Goal: Communication & Community: Answer question/provide support

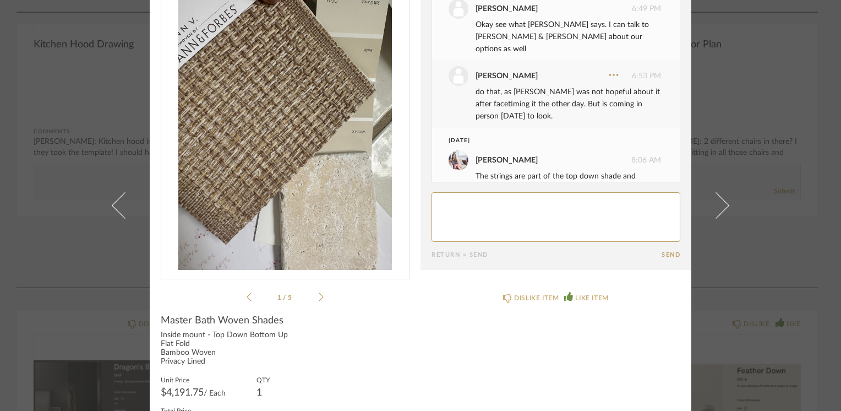
scroll to position [1951, 0]
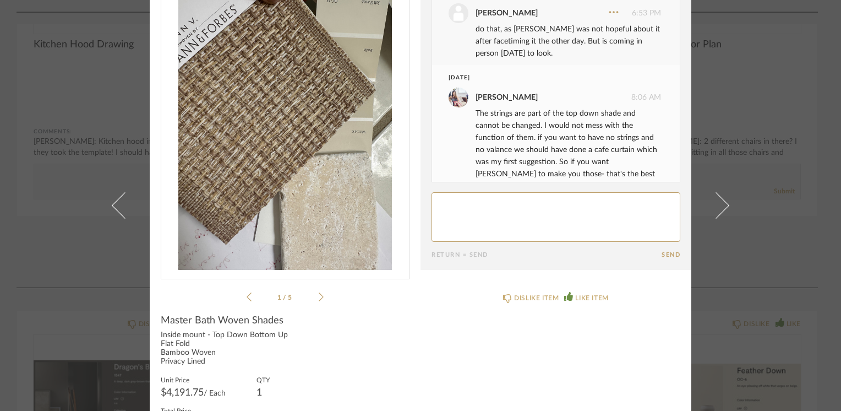
click at [446, 201] on textarea at bounding box center [555, 217] width 249 height 50
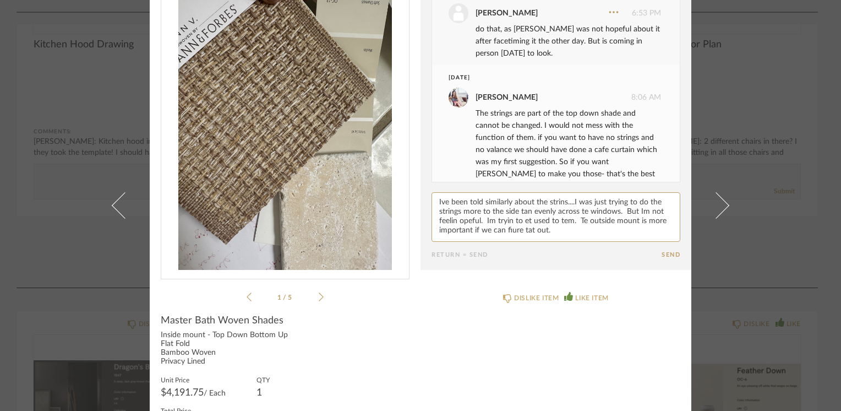
click at [491, 209] on textarea at bounding box center [555, 217] width 249 height 50
paste textarea "h"
click at [581, 227] on textarea at bounding box center [555, 217] width 249 height 50
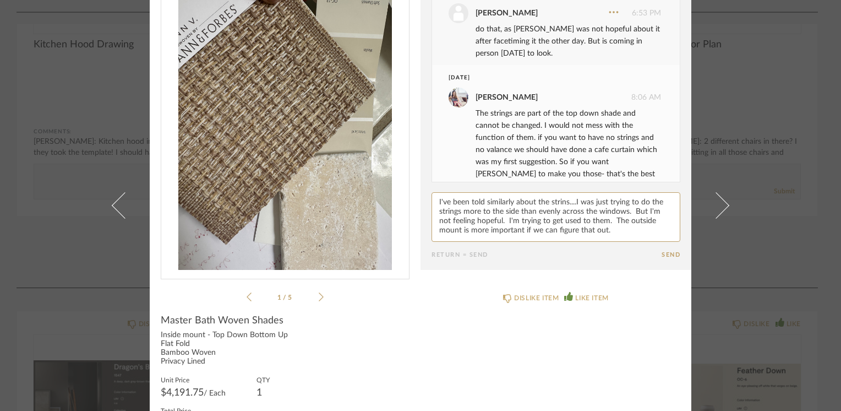
type textarea "I've been told similarly about the strins....I was just trying to do the string…"
click at [665, 256] on button "Send" at bounding box center [671, 254] width 19 height 7
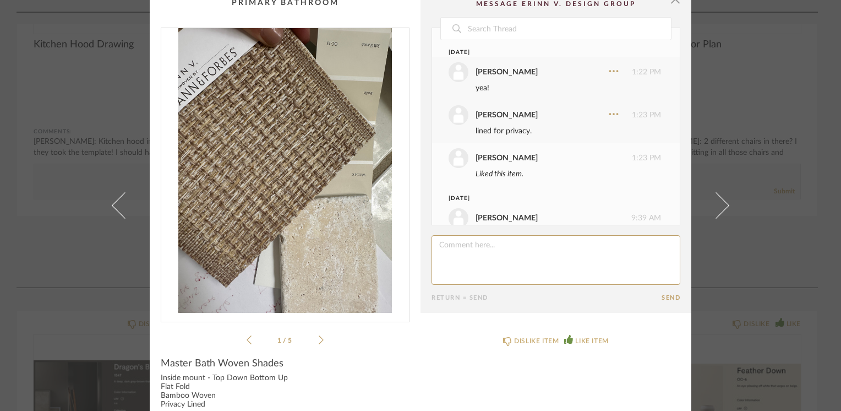
scroll to position [0, 0]
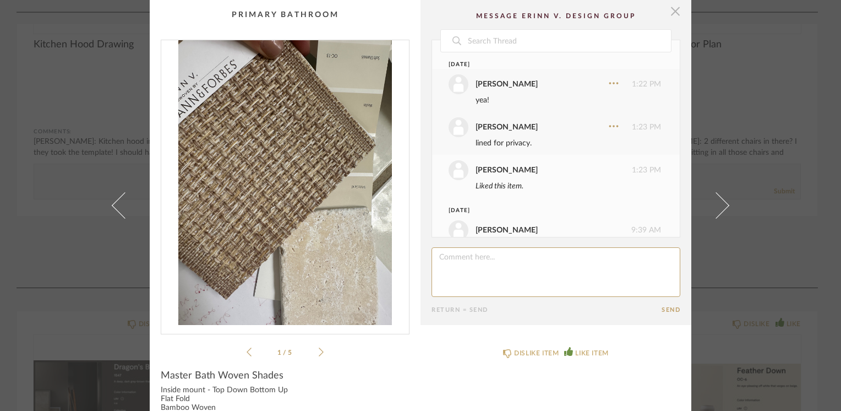
click at [671, 9] on span "button" at bounding box center [675, 11] width 22 height 22
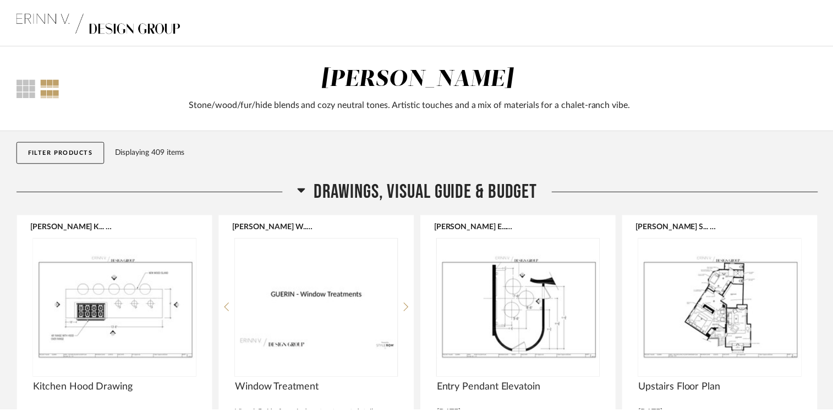
scroll to position [344, 0]
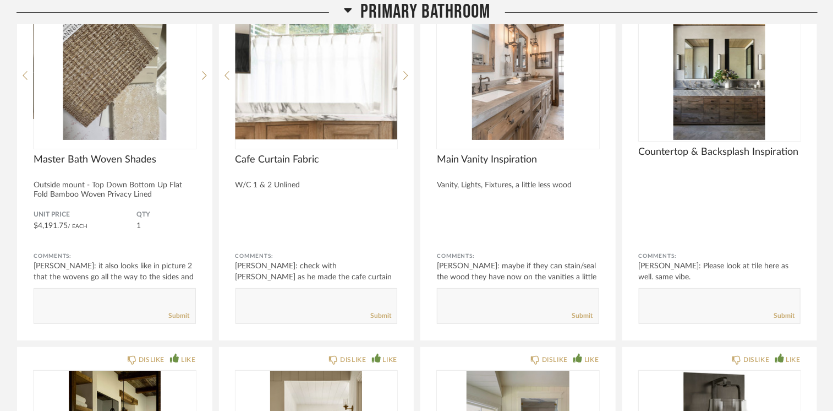
scroll to position [10409, 0]
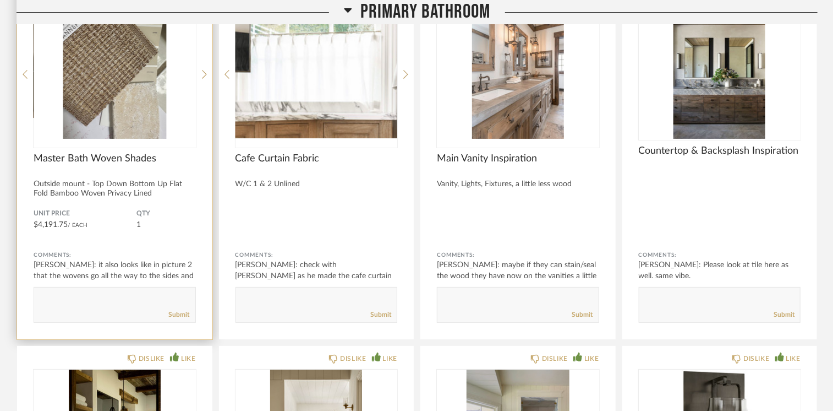
click at [124, 80] on img "0" at bounding box center [115, 70] width 162 height 138
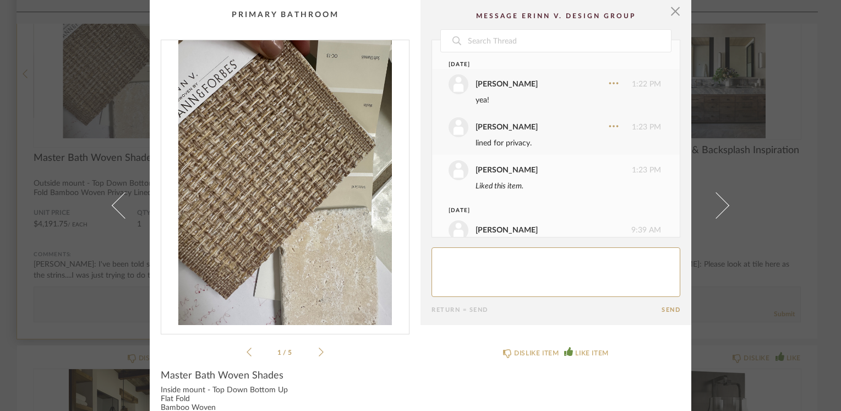
scroll to position [2043, 0]
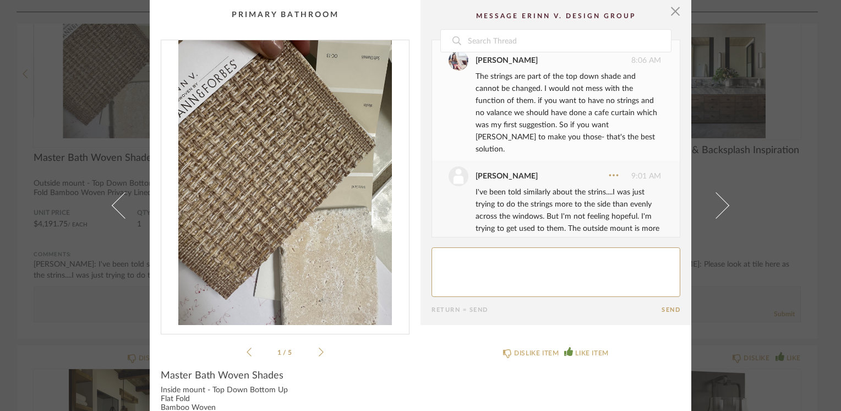
click at [491, 254] on textarea at bounding box center [555, 272] width 249 height 50
click at [501, 256] on textarea at bounding box center [555, 272] width 249 height 50
paste textarea "h"
type textarea "cafe curtains....another thing I've learned to love on this project. Forever ed…"
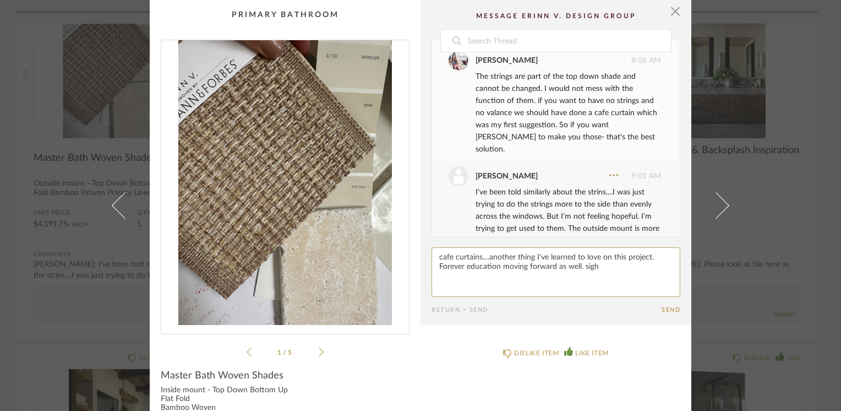
click at [664, 310] on button "Send" at bounding box center [671, 309] width 19 height 7
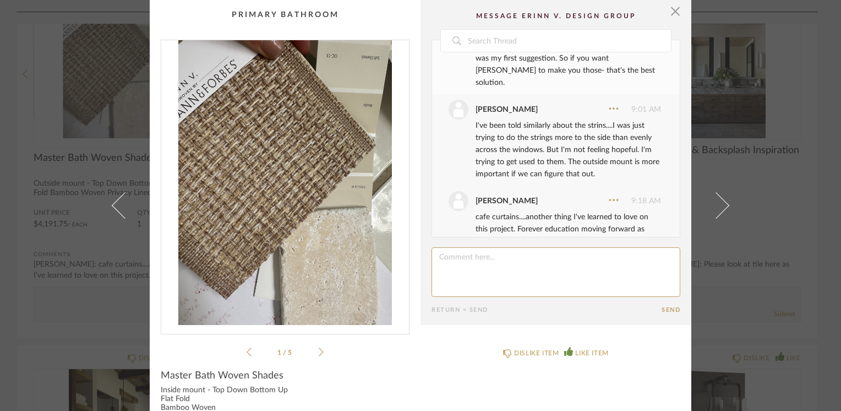
scroll to position [2054, 0]
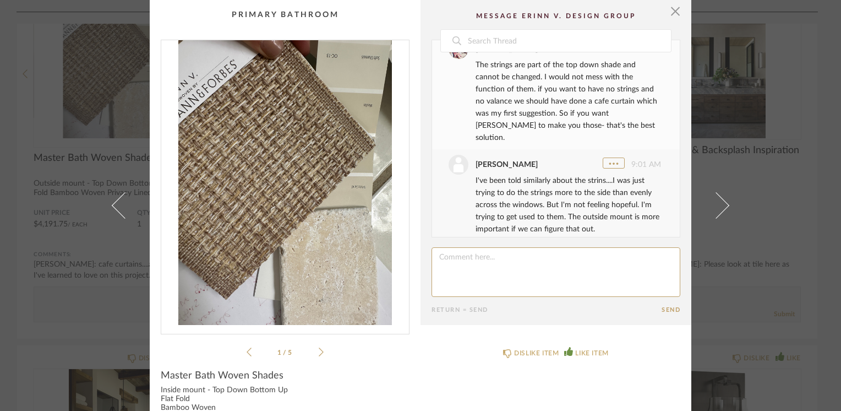
click at [608, 158] on icon at bounding box center [613, 163] width 11 height 11
click at [588, 92] on button "Edit" at bounding box center [583, 80] width 62 height 31
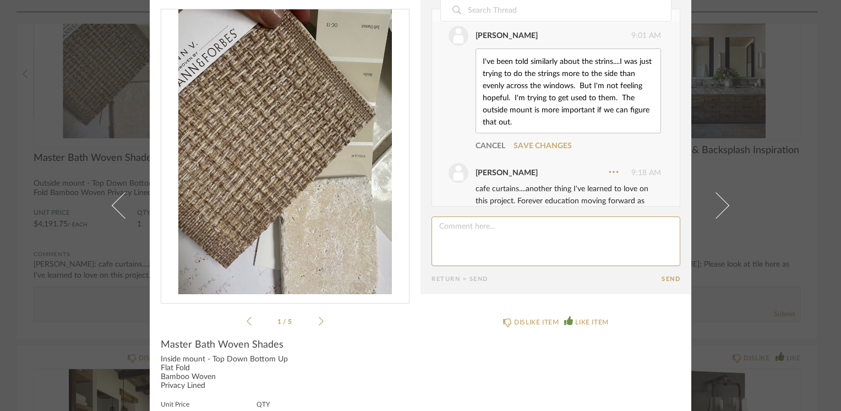
scroll to position [52, 0]
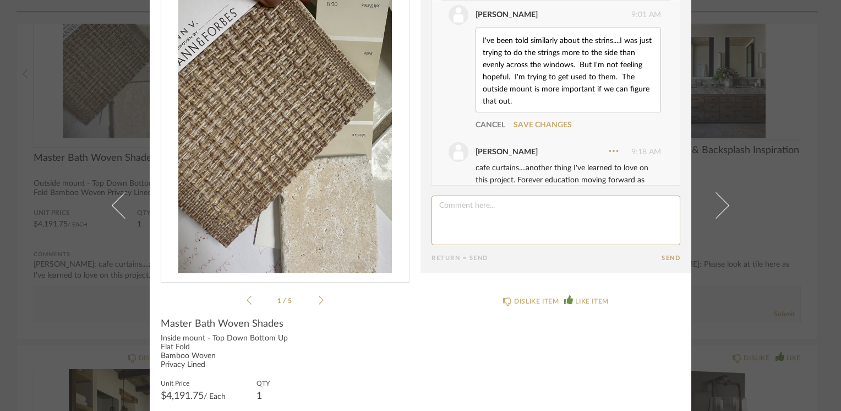
click at [562, 52] on textarea "I've been told similarly about the strins....I was just trying to do the string…" at bounding box center [568, 70] width 173 height 73
paste textarea "g"
type textarea "I've been told similarly about the strings....I was just trying to do the strin…"
click at [537, 119] on div "Cancel Save Changes" at bounding box center [568, 125] width 185 height 12
click at [543, 121] on link "Save Changes" at bounding box center [542, 125] width 58 height 8
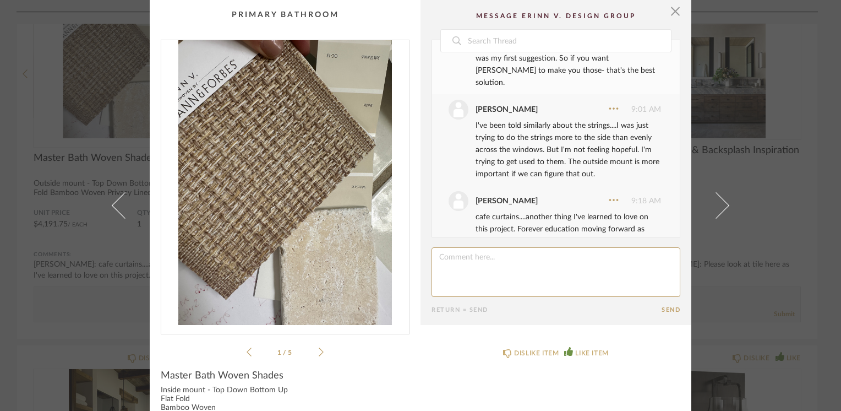
scroll to position [0, 0]
click at [676, 14] on span "button" at bounding box center [675, 11] width 22 height 22
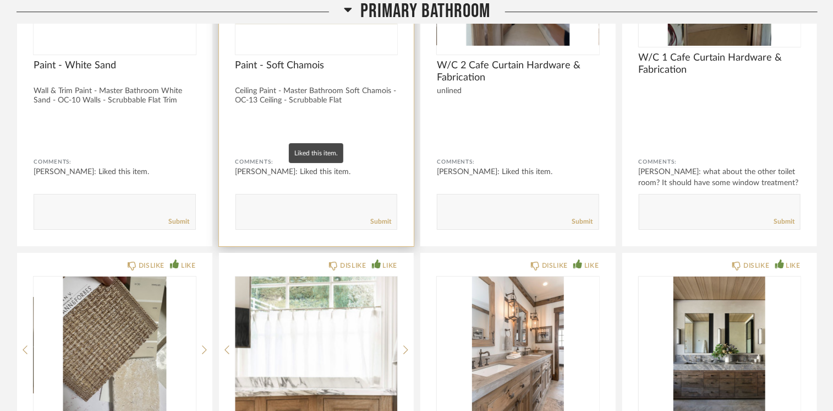
scroll to position [10299, 0]
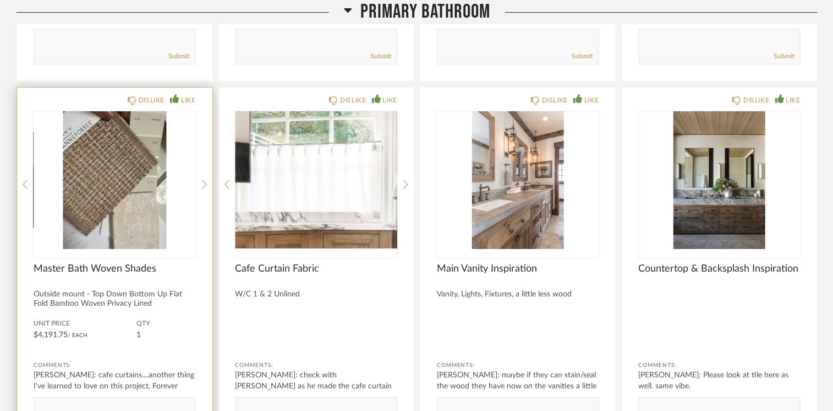
click at [121, 173] on img "0" at bounding box center [115, 180] width 162 height 138
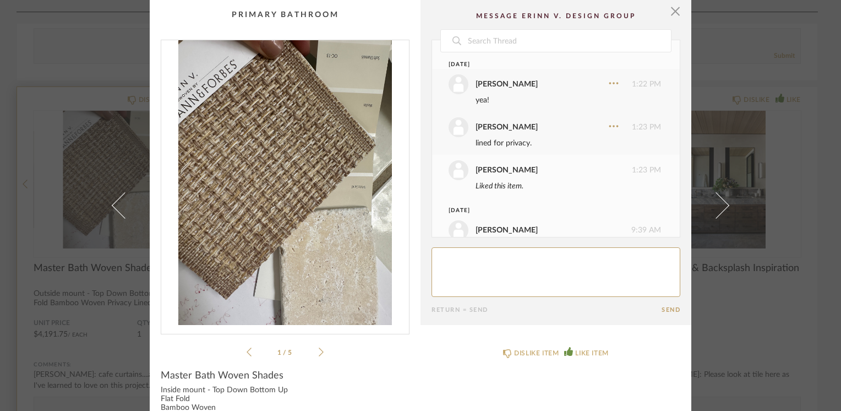
scroll to position [2109, 0]
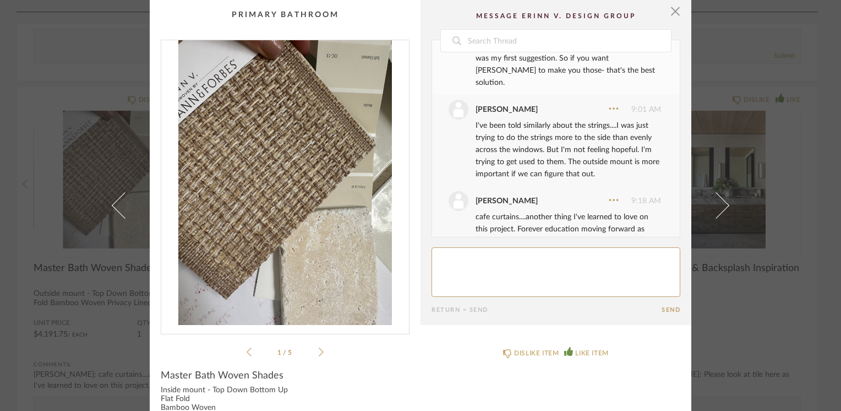
click at [319, 356] on icon at bounding box center [321, 352] width 5 height 10
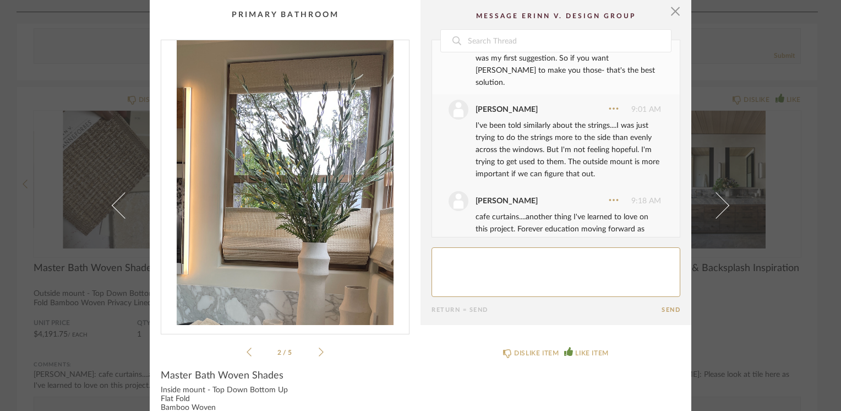
click at [319, 356] on icon at bounding box center [321, 352] width 5 height 10
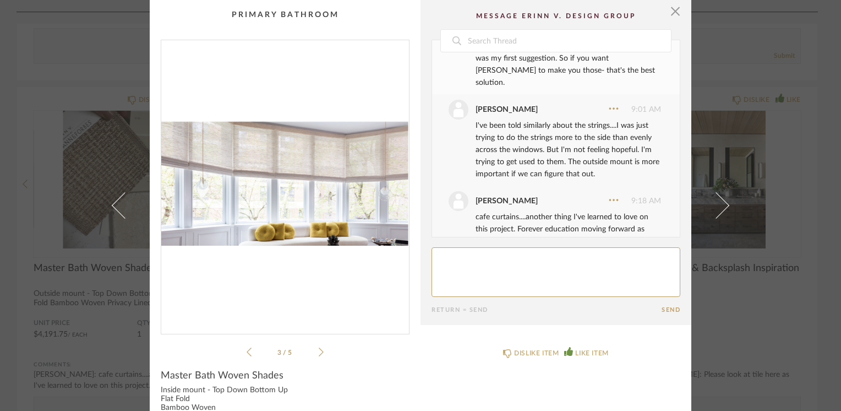
click at [319, 356] on icon at bounding box center [321, 352] width 5 height 10
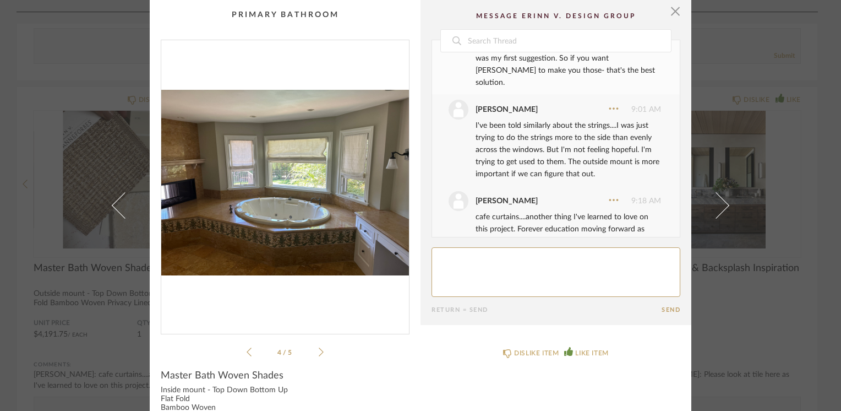
click at [319, 356] on icon at bounding box center [321, 352] width 5 height 10
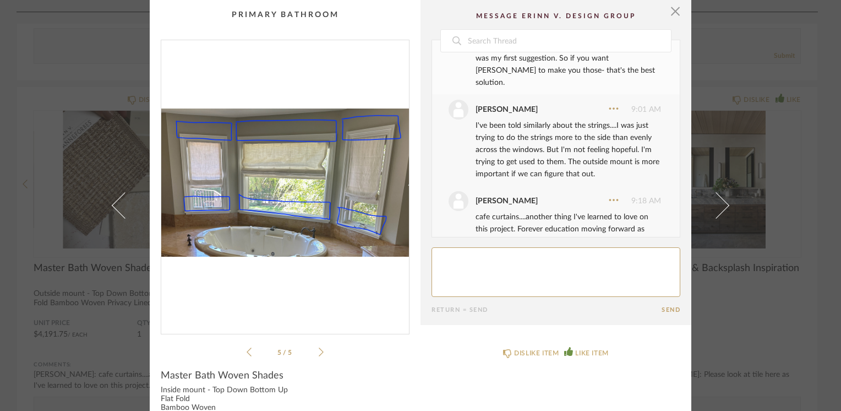
click at [319, 356] on icon at bounding box center [321, 352] width 5 height 10
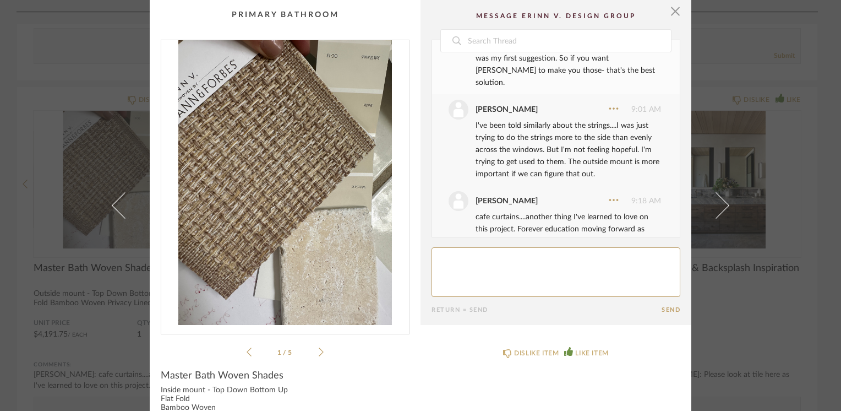
click at [319, 356] on icon at bounding box center [321, 352] width 5 height 10
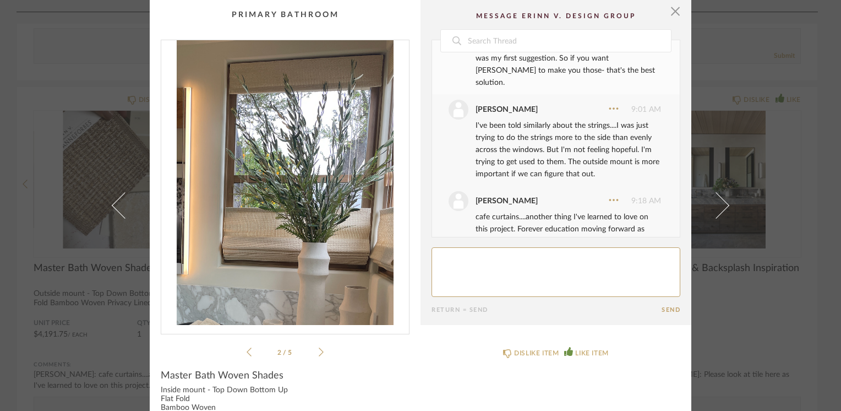
click at [677, 13] on cpp-summary-comments "Date May 5th lisa guerin 1:22 PM yea! lisa guerin 1:23 PM lined for privacy. li…" at bounding box center [555, 162] width 271 height 325
click at [664, 18] on span "button" at bounding box center [675, 11] width 22 height 22
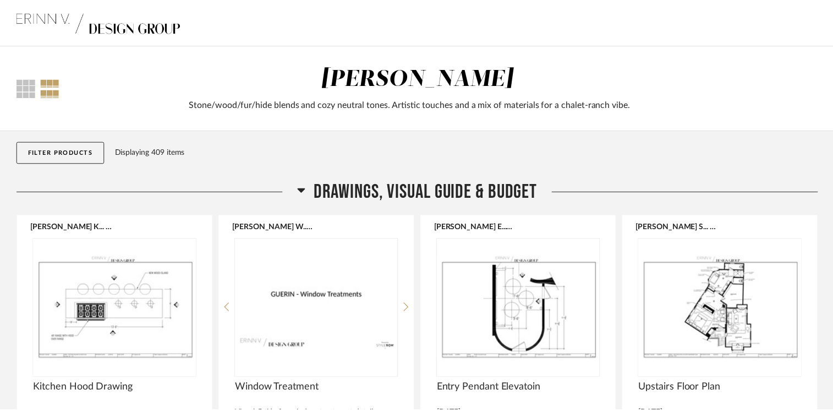
scroll to position [10299, 0]
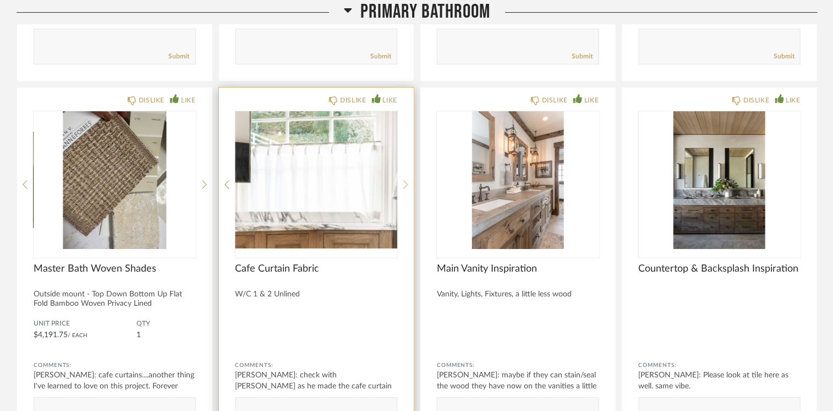
click at [408, 180] on icon at bounding box center [405, 184] width 5 height 9
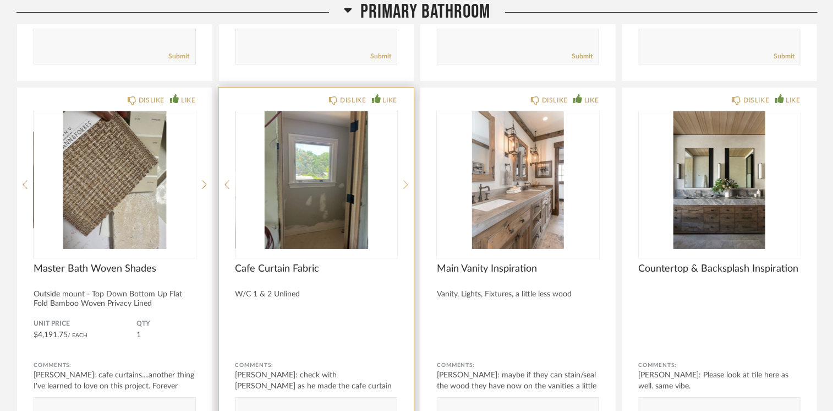
click at [408, 180] on icon at bounding box center [405, 184] width 5 height 9
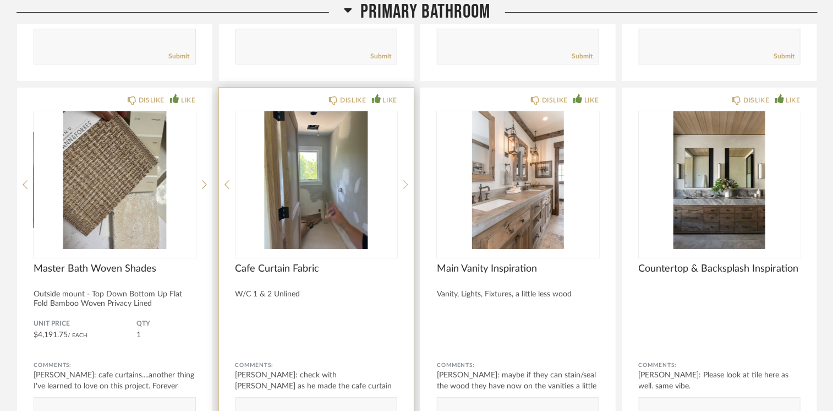
click at [408, 180] on icon at bounding box center [405, 184] width 5 height 9
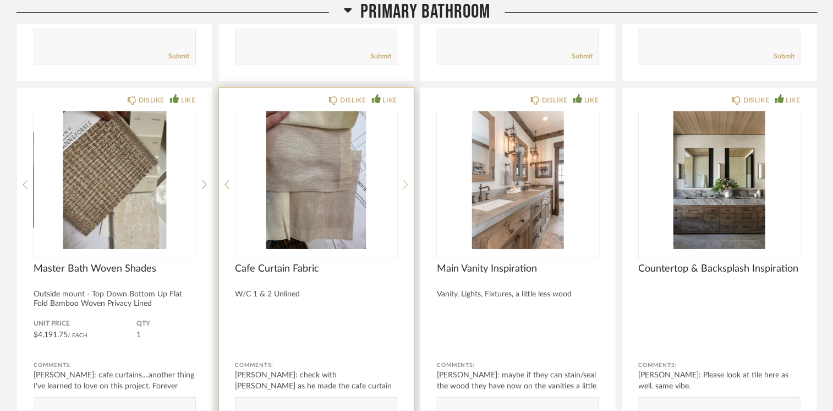
click at [408, 180] on icon at bounding box center [405, 184] width 5 height 9
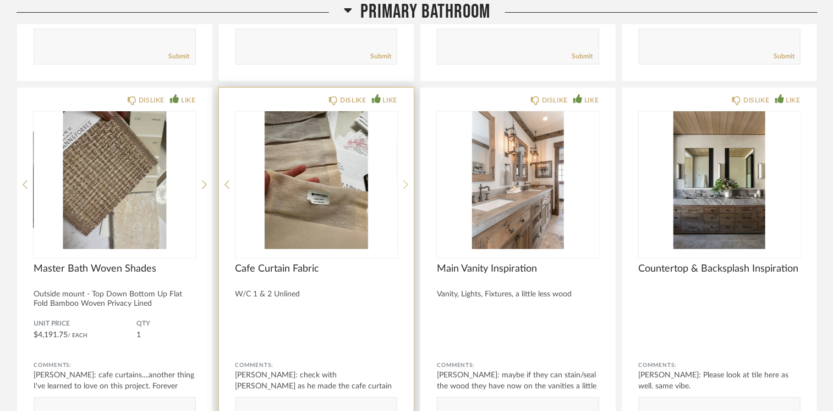
click at [408, 180] on icon at bounding box center [405, 184] width 5 height 9
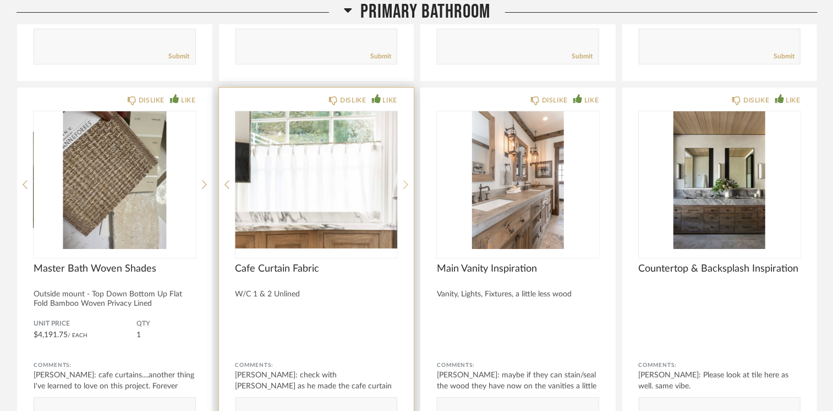
click at [408, 180] on icon at bounding box center [405, 184] width 5 height 9
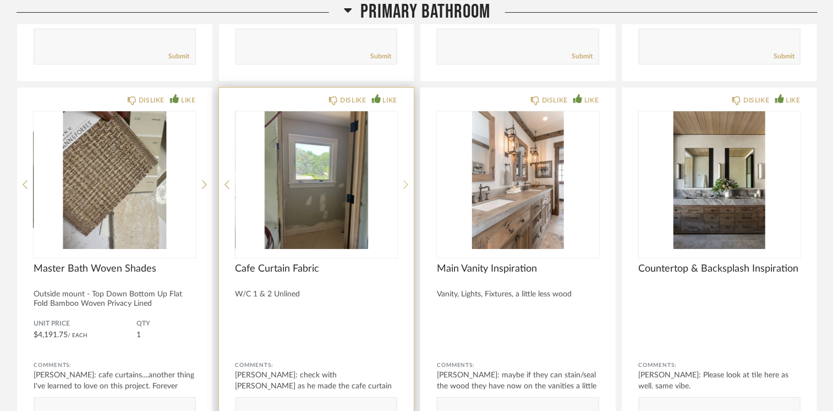
click at [408, 180] on icon at bounding box center [405, 184] width 5 height 9
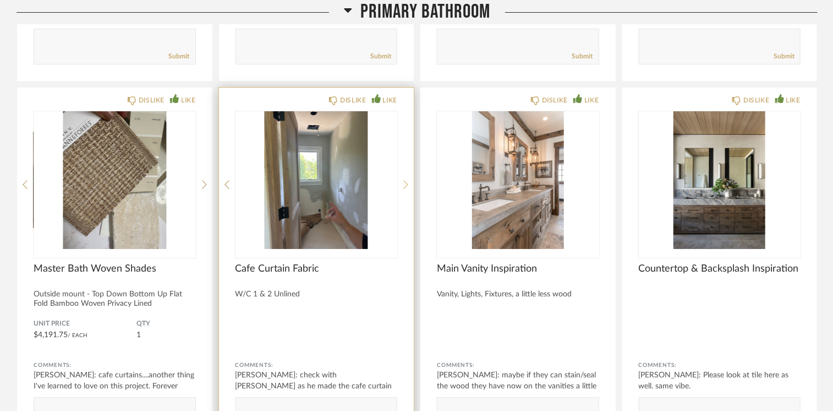
click at [408, 180] on icon at bounding box center [405, 184] width 5 height 9
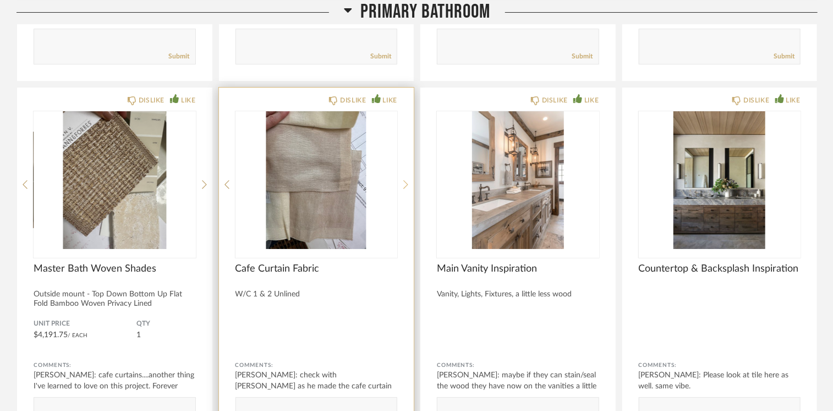
click at [408, 180] on icon at bounding box center [405, 184] width 5 height 9
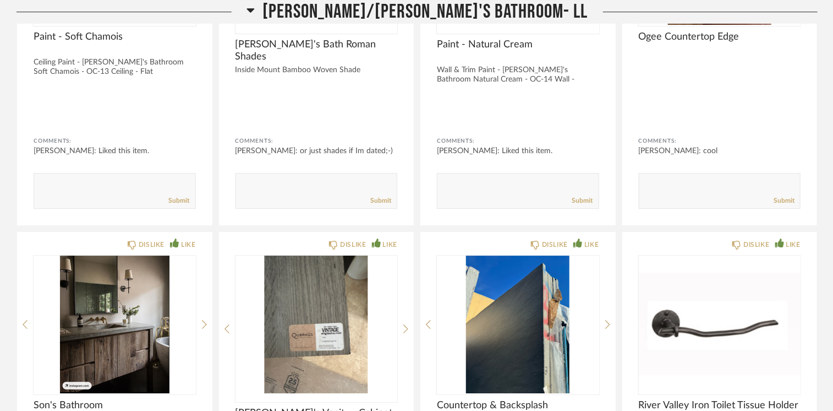
scroll to position [0, 0]
